Goal: Task Accomplishment & Management: Complete application form

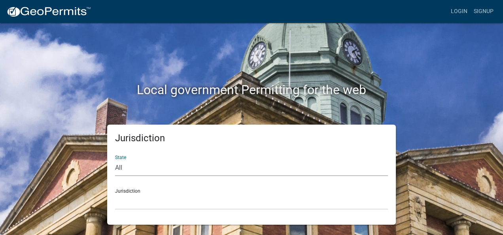
click at [129, 168] on select "All [US_STATE] [US_STATE] [US_STATE] [US_STATE] [US_STATE] [US_STATE] [US_STATE…" at bounding box center [251, 168] width 273 height 16
select select "[US_STATE]"
click at [115, 160] on select "All [US_STATE] [US_STATE] [US_STATE] [US_STATE] [US_STATE] [US_STATE] [US_STATE…" at bounding box center [251, 168] width 273 height 16
click at [125, 191] on div "Jurisdiction City of [GEOGRAPHIC_DATA], [US_STATE] City of [GEOGRAPHIC_DATA], […" at bounding box center [251, 195] width 273 height 27
click at [136, 200] on select "City of [GEOGRAPHIC_DATA], [US_STATE] City of [GEOGRAPHIC_DATA], [US_STATE] Cit…" at bounding box center [251, 201] width 273 height 16
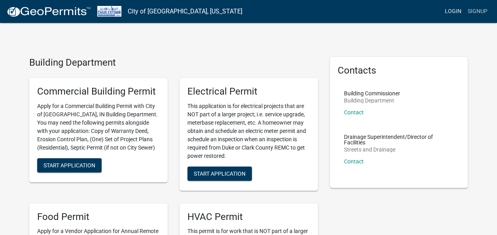
click at [456, 12] on link "Login" at bounding box center [453, 11] width 23 height 15
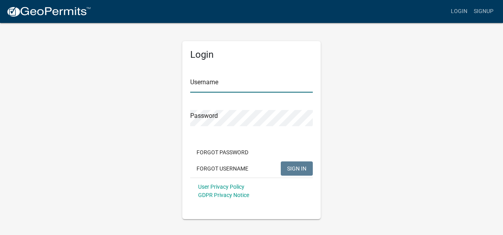
click at [236, 86] on input "Username" at bounding box center [251, 84] width 123 height 16
type input "BabakNoory"
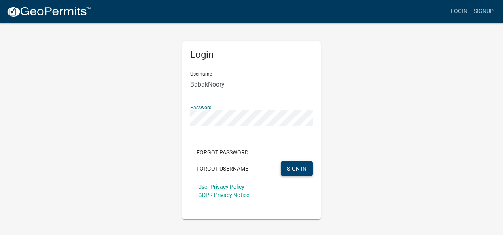
click at [302, 167] on span "SIGN IN" at bounding box center [296, 168] width 19 height 6
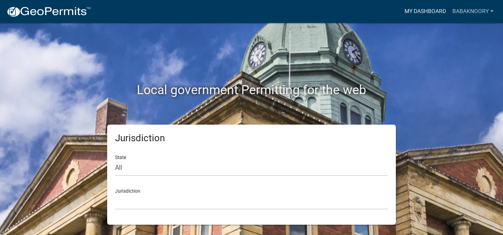
click at [424, 12] on link "My Dashboard" at bounding box center [425, 11] width 48 height 15
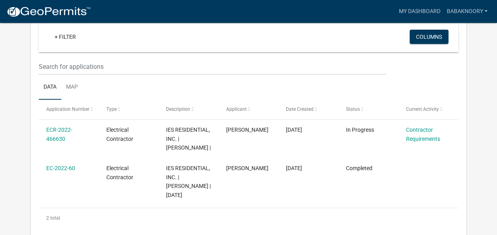
scroll to position [79, 0]
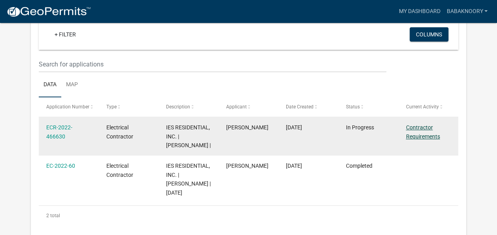
click at [421, 129] on link "Contractor Requirements" at bounding box center [423, 131] width 34 height 15
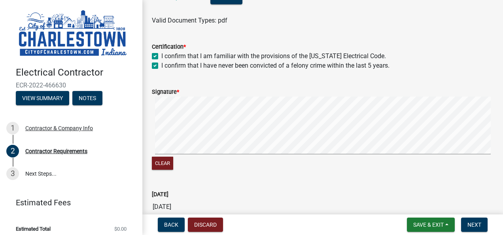
scroll to position [237, 0]
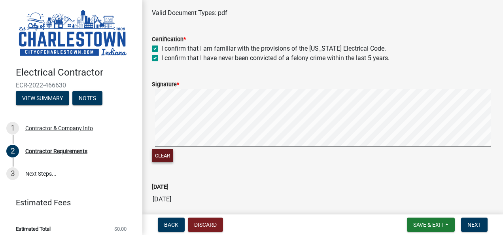
click at [164, 155] on button "Clear" at bounding box center [162, 155] width 21 height 13
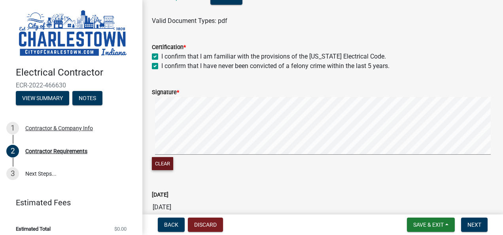
scroll to position [232, 0]
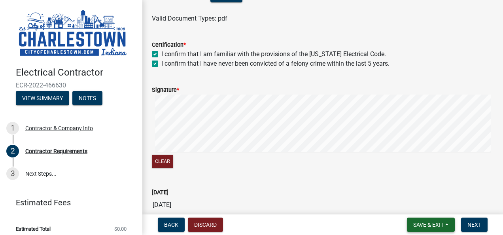
click at [426, 227] on span "Save & Exit" at bounding box center [428, 224] width 30 height 6
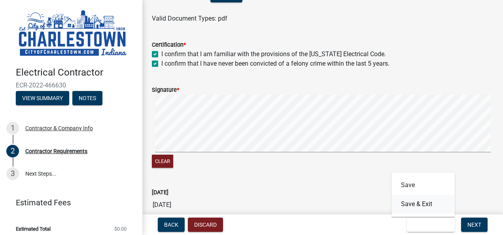
click at [422, 207] on button "Save & Exit" at bounding box center [423, 204] width 63 height 19
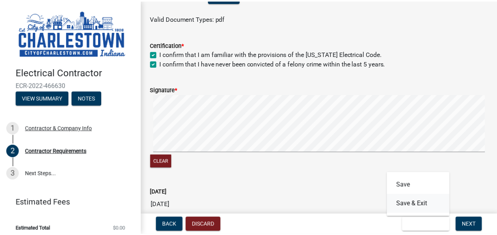
scroll to position [0, 0]
